Goal: Transaction & Acquisition: Download file/media

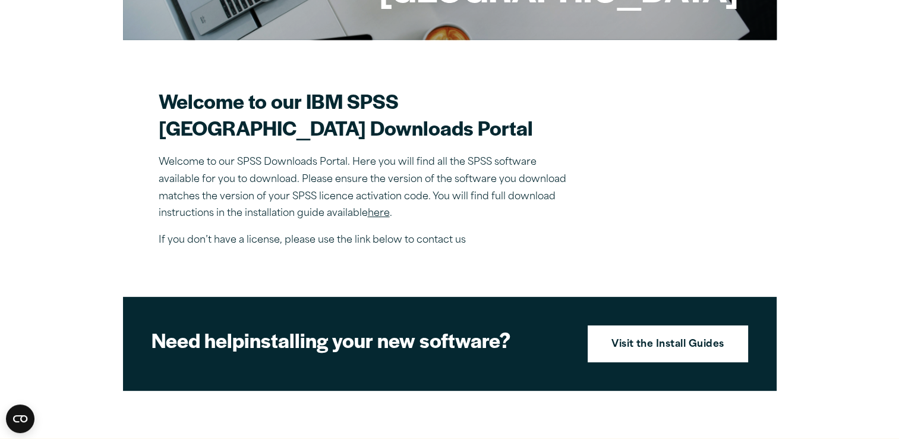
scroll to position [363, 0]
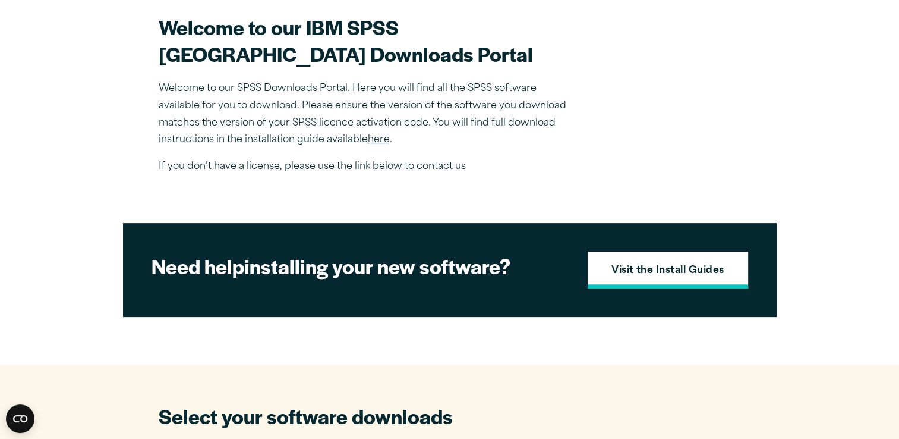
click at [680, 279] on strong "Visit the Install Guides" at bounding box center [668, 270] width 113 height 15
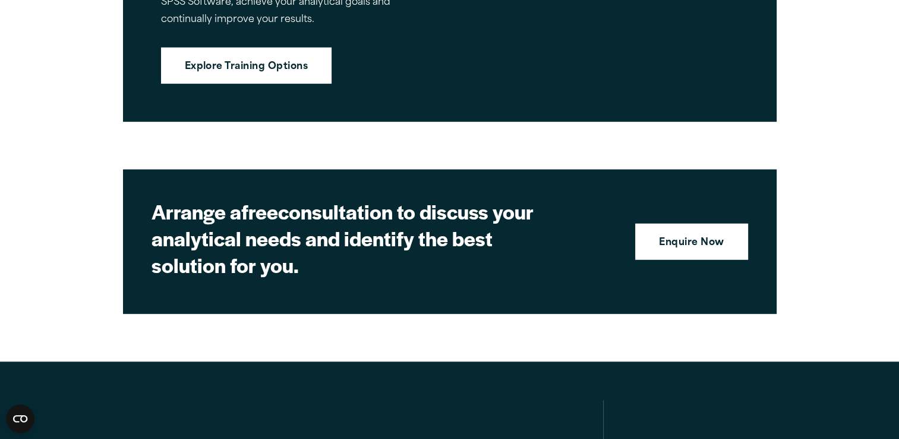
scroll to position [2945, 0]
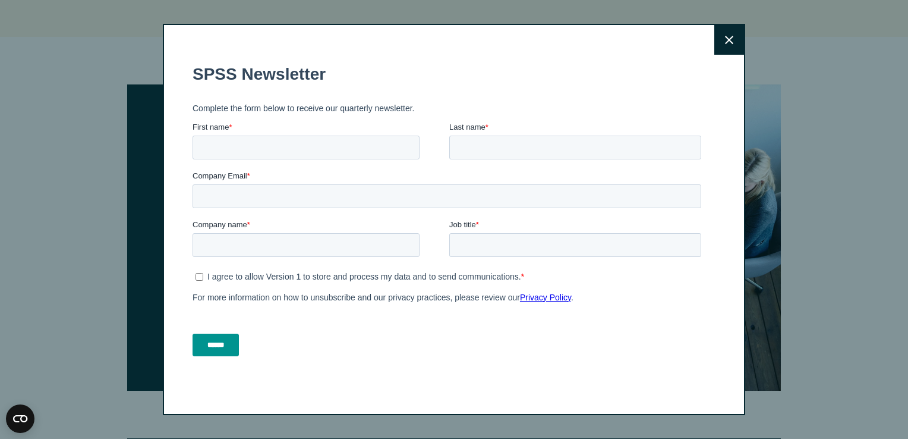
drag, startPoint x: 903, startPoint y: 34, endPoint x: 897, endPoint y: 260, distance: 225.9
click at [732, 44] on button "Close" at bounding box center [729, 40] width 30 height 30
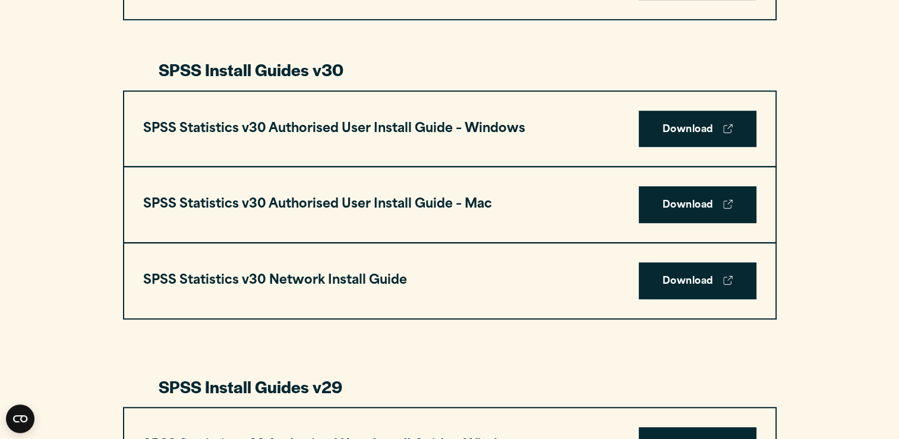
scroll to position [859, 0]
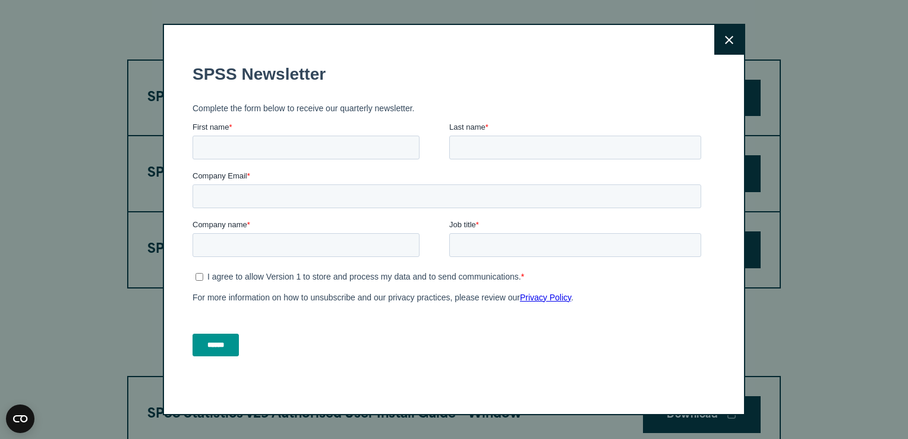
click at [735, 40] on button "Close" at bounding box center [729, 40] width 30 height 30
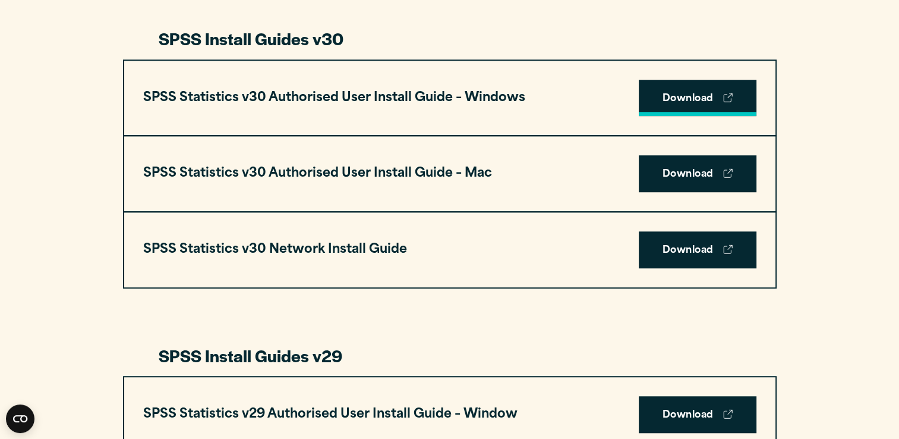
click at [713, 89] on link "Download" at bounding box center [698, 98] width 118 height 37
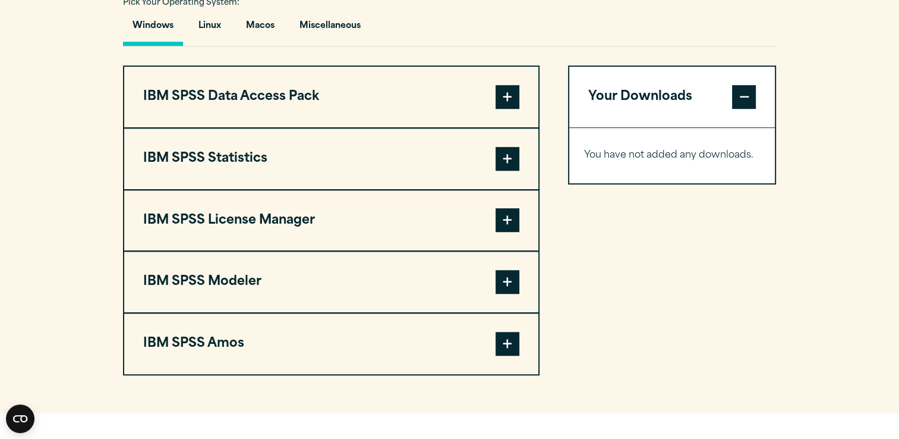
scroll to position [924, 0]
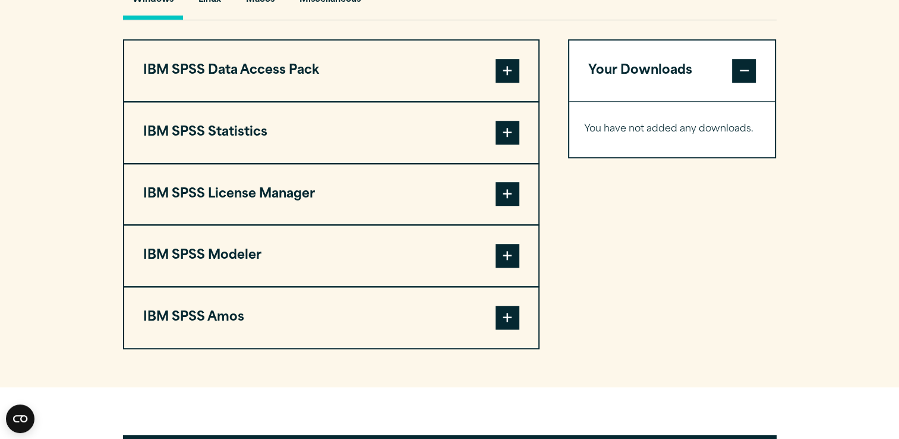
click at [513, 126] on span at bounding box center [508, 133] width 24 height 24
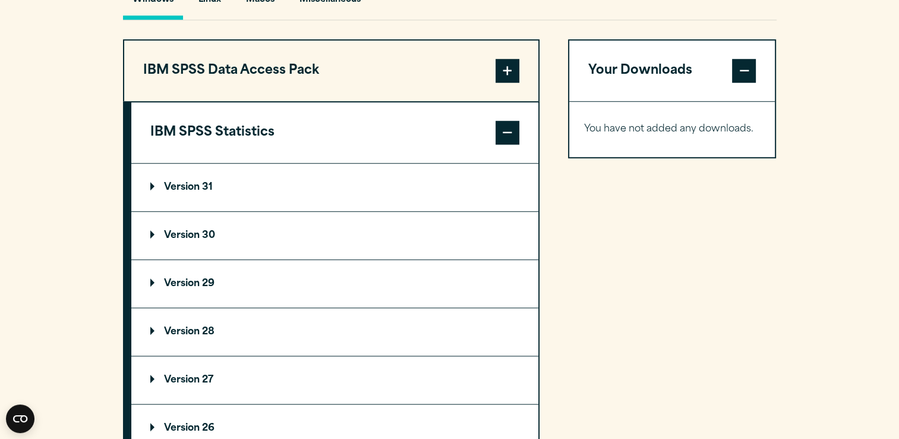
click at [193, 231] on p "Version 30" at bounding box center [182, 236] width 65 height 10
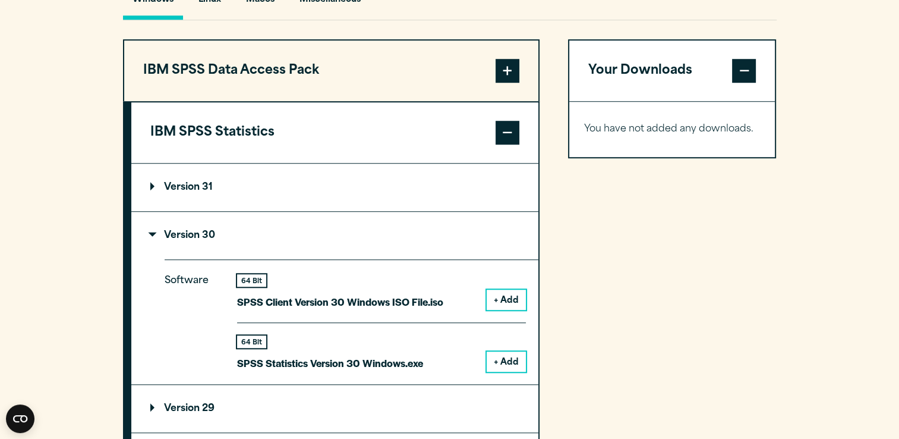
click at [511, 360] on button "+ Add" at bounding box center [506, 361] width 39 height 20
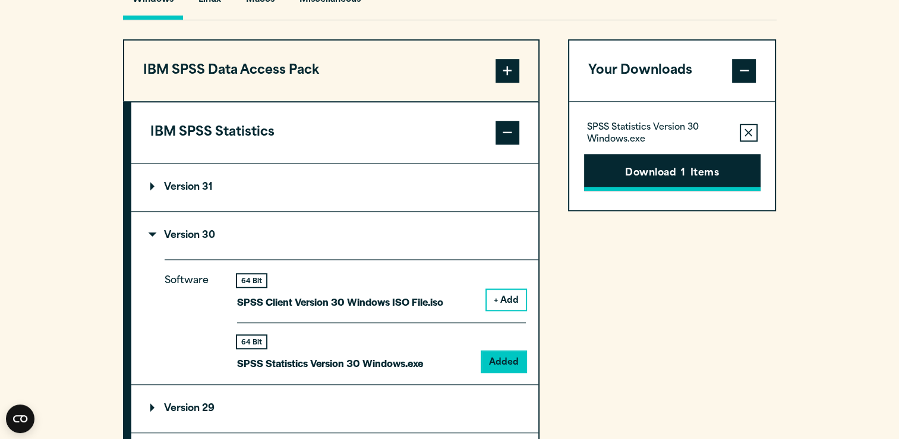
click at [694, 175] on button "Download 1 Items" at bounding box center [672, 172] width 177 height 37
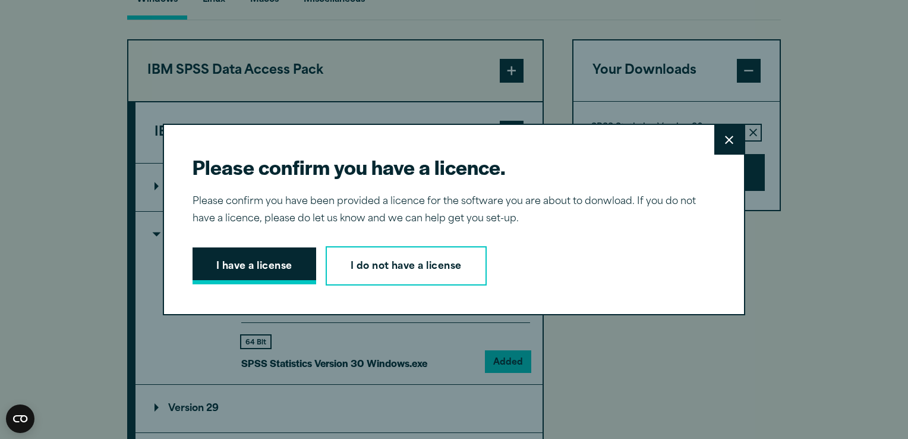
click at [296, 267] on button "I have a license" at bounding box center [255, 265] width 124 height 37
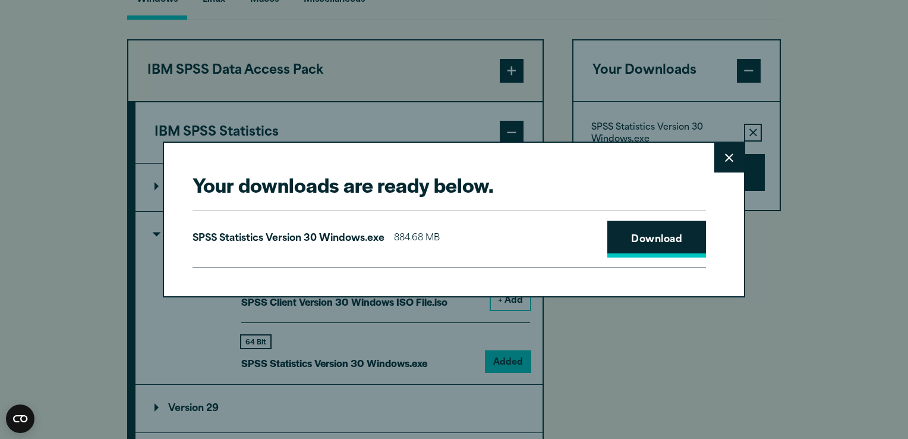
click at [653, 242] on link "Download" at bounding box center [656, 238] width 99 height 37
click at [727, 156] on icon at bounding box center [729, 157] width 8 height 8
